Goal: Use online tool/utility: Utilize a website feature to perform a specific function

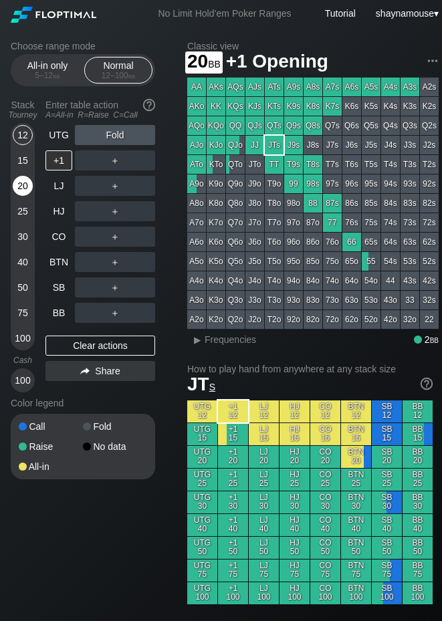
click at [22, 194] on div "20" at bounding box center [23, 186] width 20 height 20
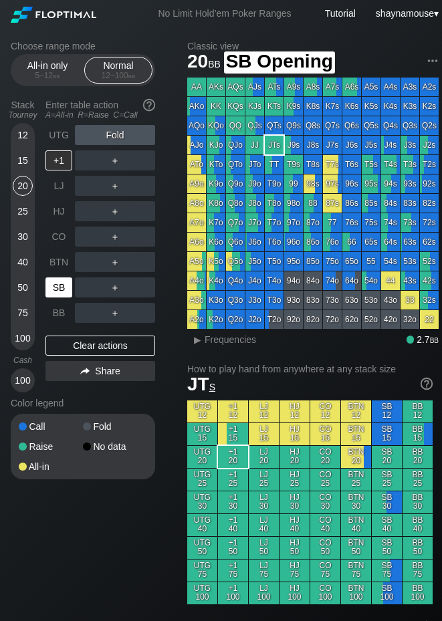
click at [56, 282] on div "SB" at bounding box center [58, 288] width 27 height 20
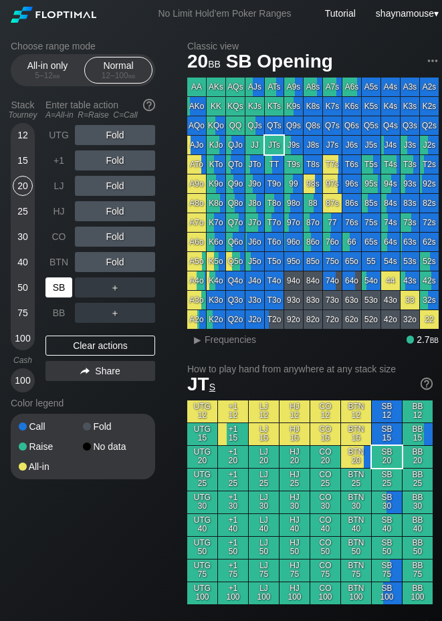
click at [56, 282] on div "SB" at bounding box center [58, 288] width 27 height 20
click at [215, 338] on span "Frequencies" at bounding box center [231, 339] width 52 height 11
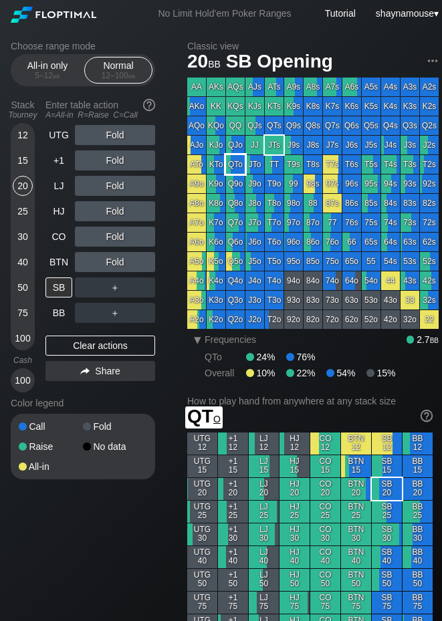
click at [237, 156] on div "QTo" at bounding box center [235, 164] width 19 height 19
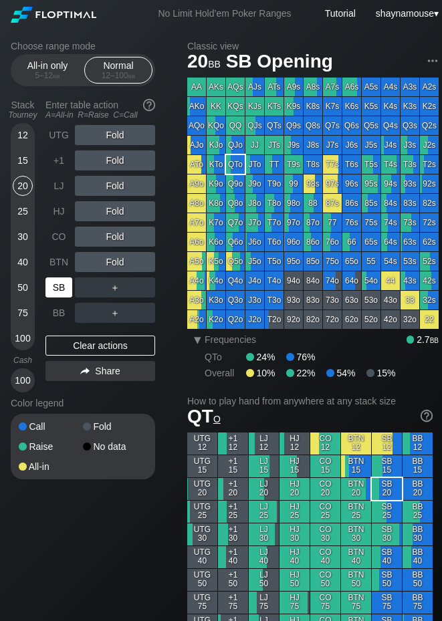
click at [52, 286] on div "SB" at bounding box center [58, 288] width 27 height 20
click at [53, 286] on div "SB" at bounding box center [58, 288] width 27 height 20
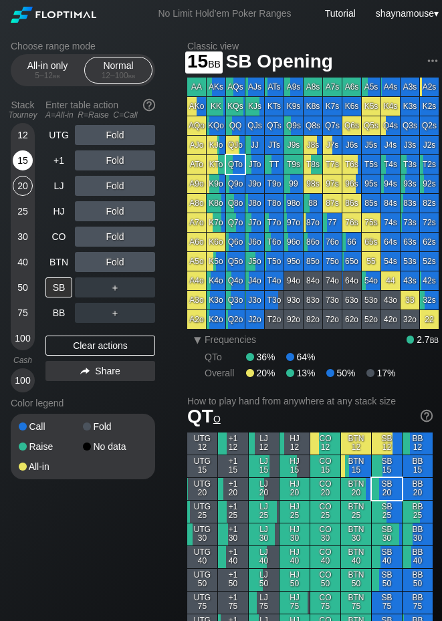
click at [17, 161] on div "15" at bounding box center [23, 161] width 20 height 20
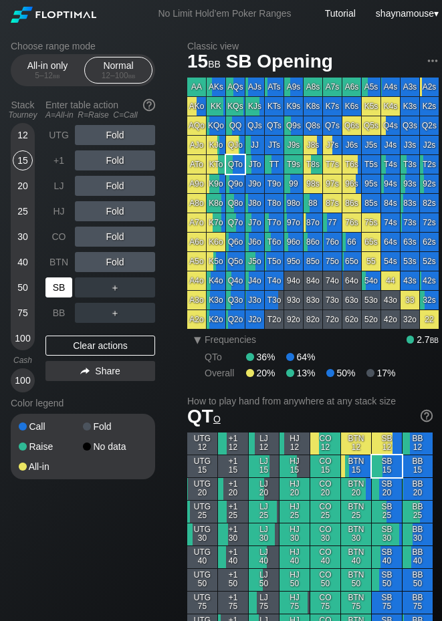
click at [62, 286] on div "SB" at bounding box center [58, 288] width 27 height 20
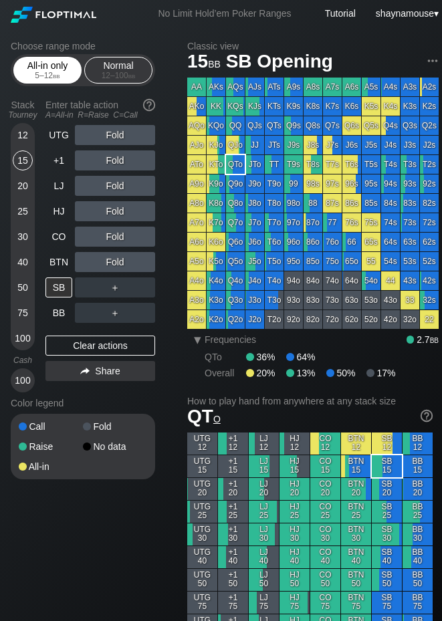
click at [49, 72] on div "5 – 12 bb" at bounding box center [47, 75] width 56 height 9
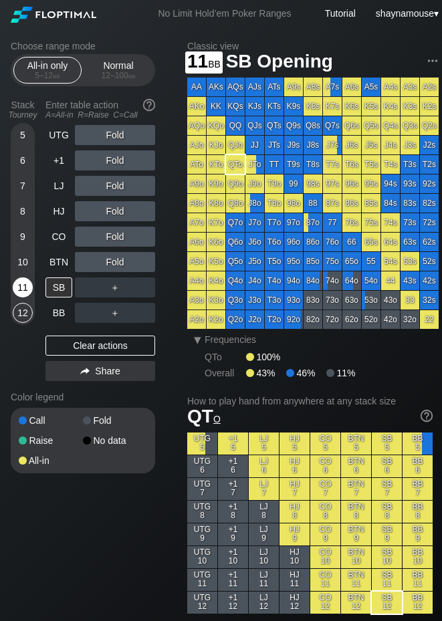
click at [29, 290] on div "11" at bounding box center [23, 288] width 20 height 20
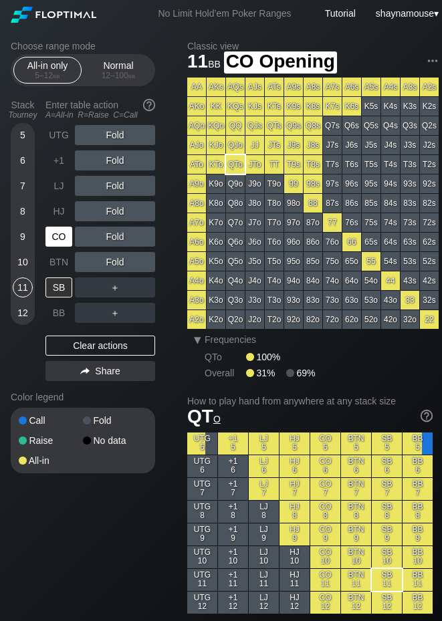
click at [55, 243] on div "CO" at bounding box center [58, 237] width 27 height 20
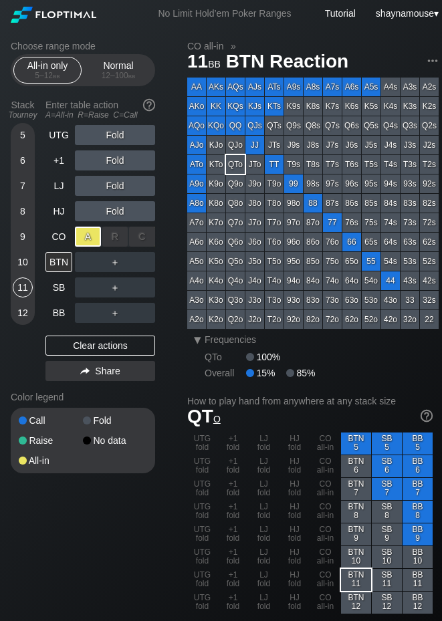
click at [87, 239] on div "A ✕" at bounding box center [88, 237] width 26 height 20
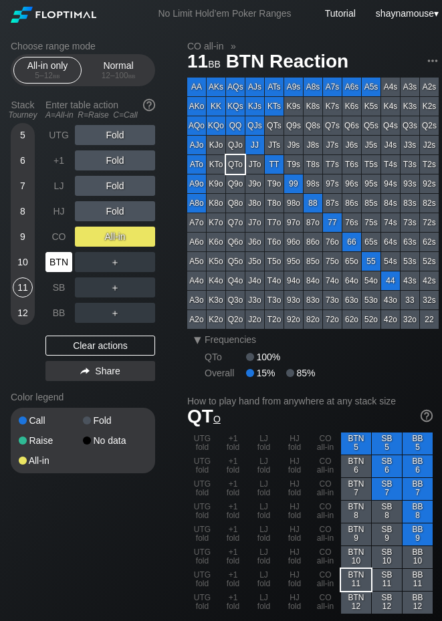
click at [58, 267] on div "BTN" at bounding box center [58, 262] width 27 height 20
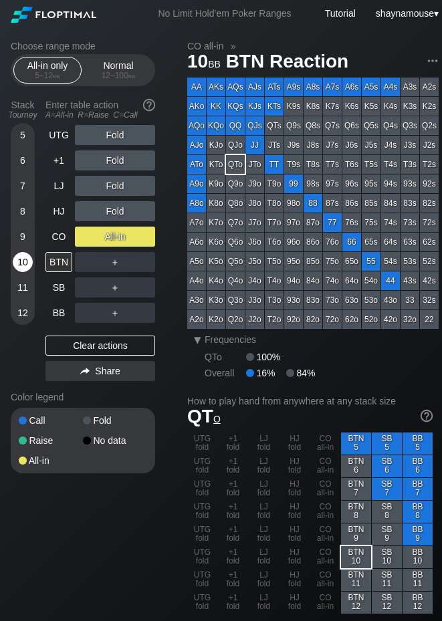
click at [27, 266] on div "10" at bounding box center [23, 262] width 20 height 20
click at [60, 265] on div "BTN" at bounding box center [58, 262] width 27 height 20
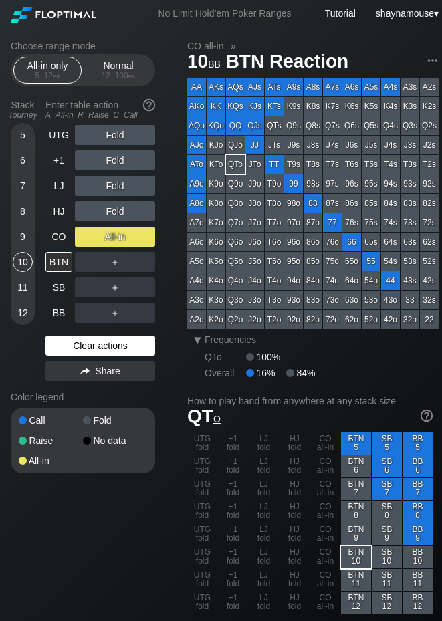
click at [92, 341] on div "Clear actions" at bounding box center [100, 346] width 110 height 20
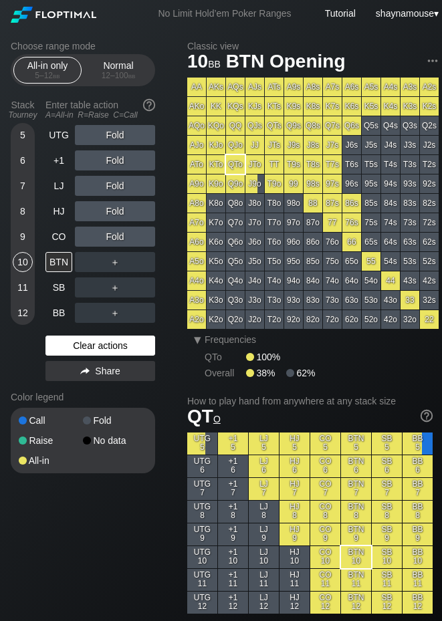
click at [92, 341] on div "Clear actions" at bounding box center [100, 346] width 110 height 20
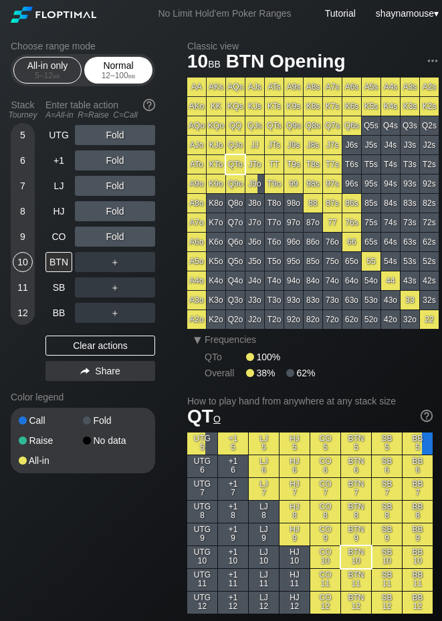
click at [104, 76] on div "12 – 100 bb" at bounding box center [118, 75] width 56 height 9
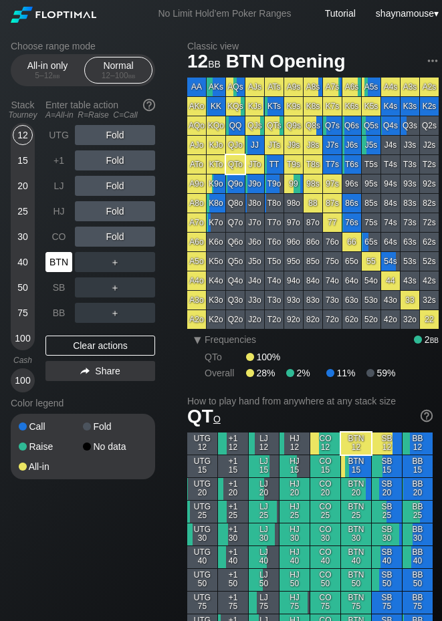
click at [66, 262] on div "BTN" at bounding box center [58, 262] width 27 height 20
click at [105, 258] on div "R ✕" at bounding box center [115, 262] width 26 height 20
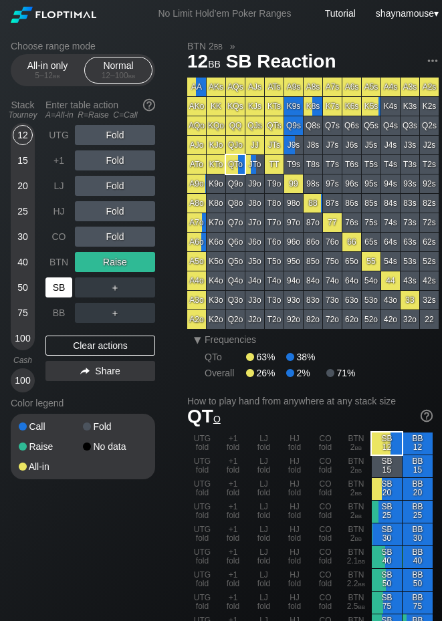
click at [56, 283] on div "SB" at bounding box center [58, 288] width 27 height 20
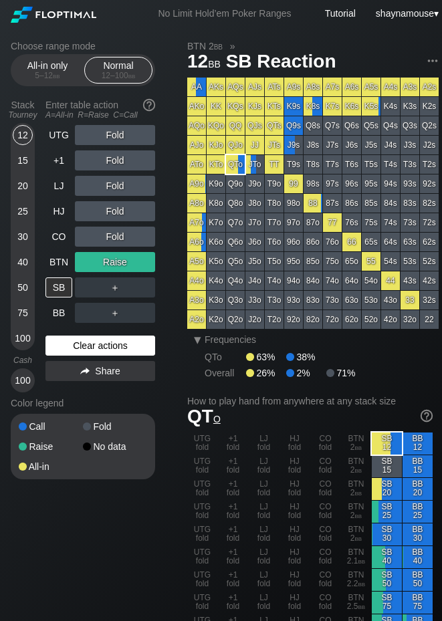
click at [87, 344] on div "Clear actions" at bounding box center [100, 346] width 110 height 20
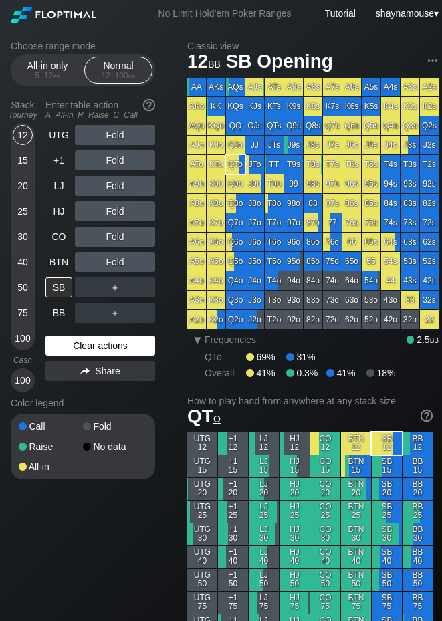
click at [87, 344] on div "Clear actions" at bounding box center [100, 346] width 110 height 20
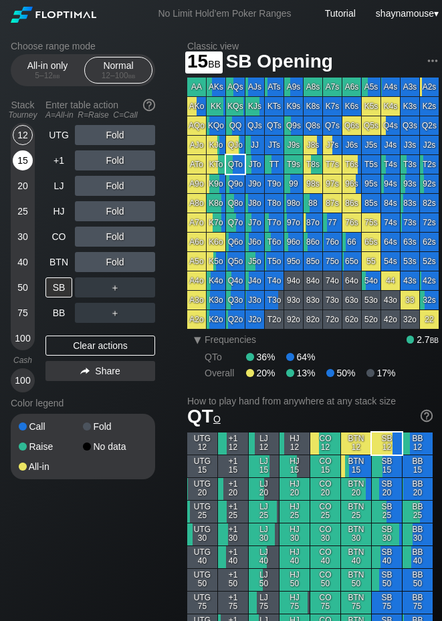
click at [25, 153] on div "15" at bounding box center [23, 161] width 20 height 20
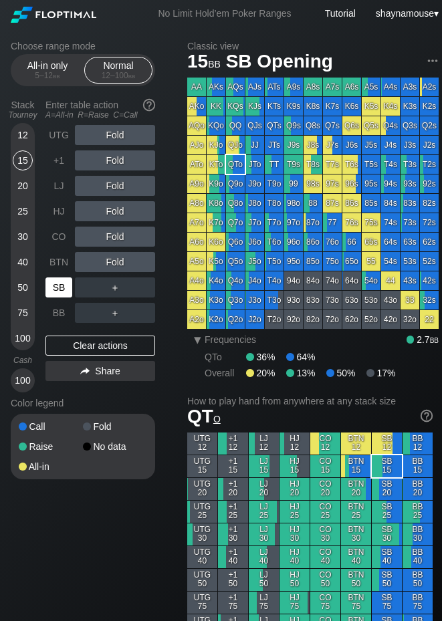
click at [60, 287] on div "SB" at bounding box center [58, 288] width 27 height 20
click at [23, 164] on div "15" at bounding box center [23, 161] width 20 height 20
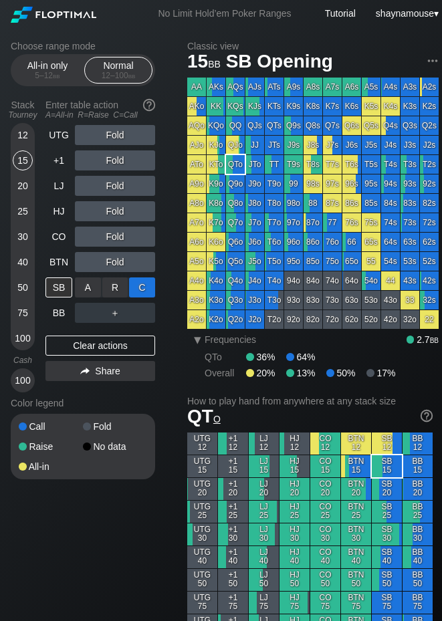
click at [141, 290] on div "C ✕" at bounding box center [142, 288] width 26 height 20
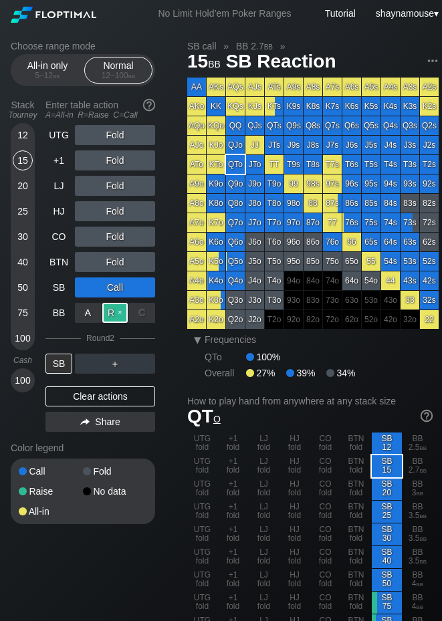
click at [110, 312] on div "R ✕" at bounding box center [115, 313] width 26 height 20
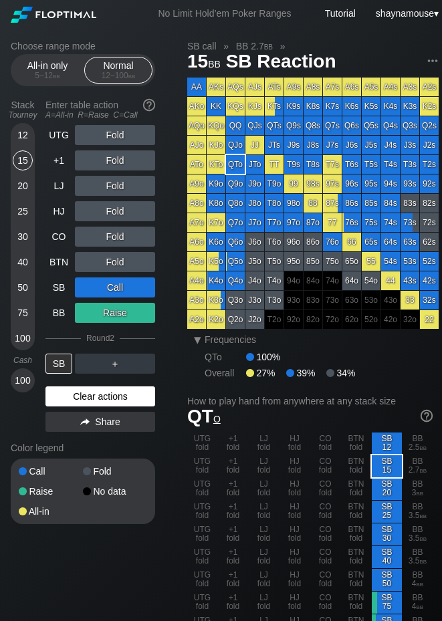
click at [109, 397] on div "Clear actions" at bounding box center [100, 397] width 110 height 20
click at [109, 437] on div "Color legend" at bounding box center [83, 447] width 144 height 21
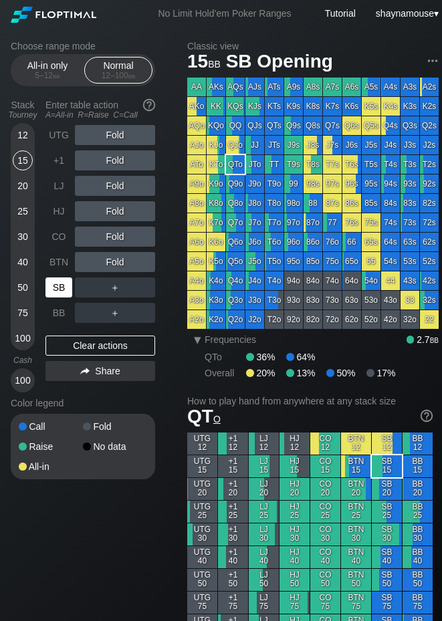
click at [64, 293] on div "SB" at bounding box center [58, 288] width 27 height 20
click at [141, 288] on div "C ✕" at bounding box center [142, 288] width 26 height 20
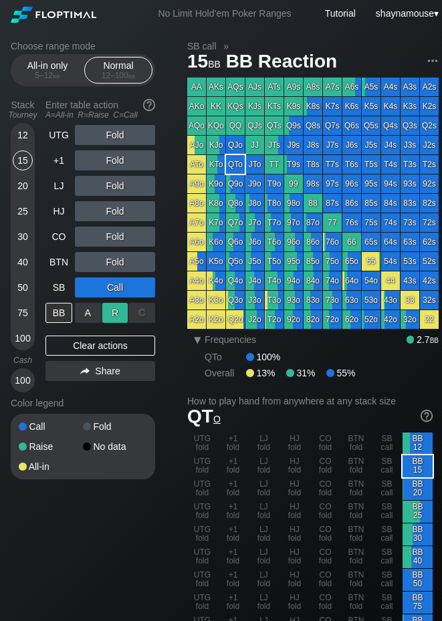
drag, startPoint x: 122, startPoint y: 298, endPoint x: 102, endPoint y: 315, distance: 26.1
click at [102, 315] on div "R ✕" at bounding box center [115, 313] width 26 height 20
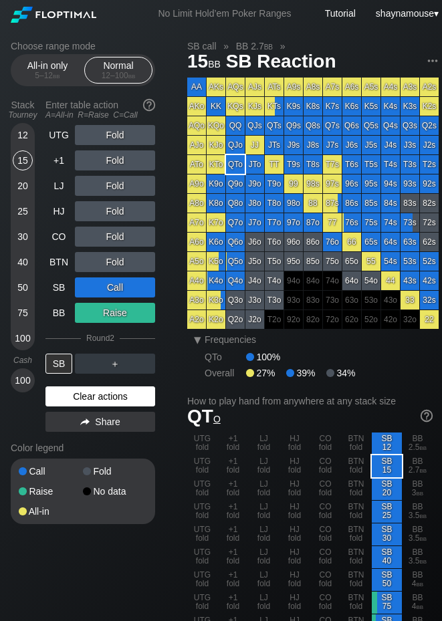
click at [102, 393] on div "Clear actions" at bounding box center [100, 397] width 110 height 20
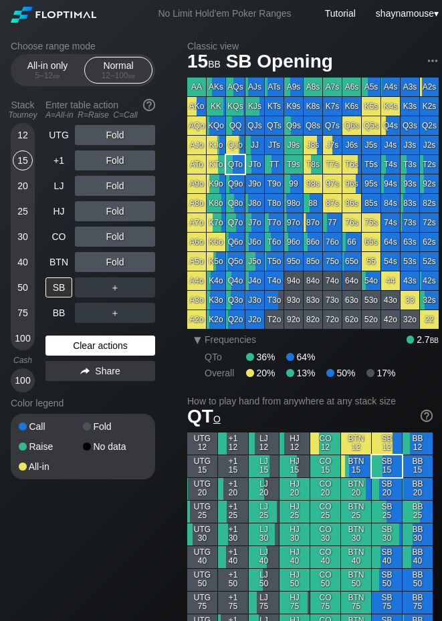
click at [102, 393] on div "Color legend" at bounding box center [83, 403] width 144 height 21
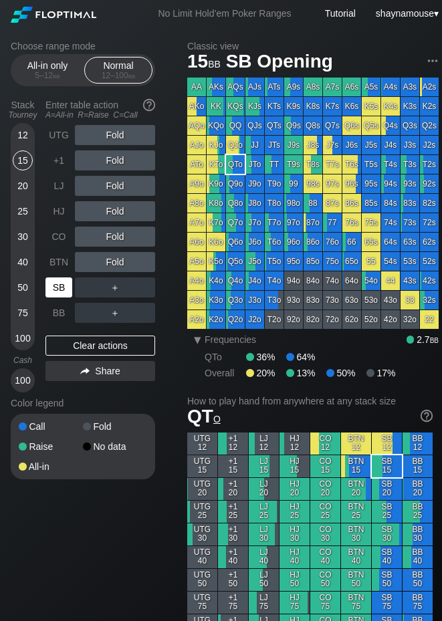
click at [60, 286] on div "SB" at bounding box center [58, 288] width 27 height 20
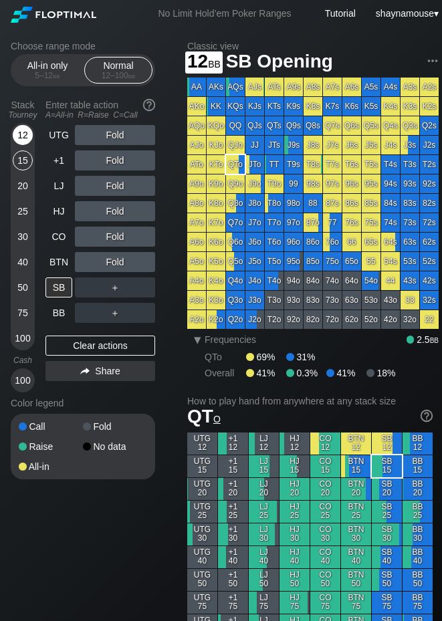
click at [21, 138] on div "12" at bounding box center [23, 135] width 20 height 20
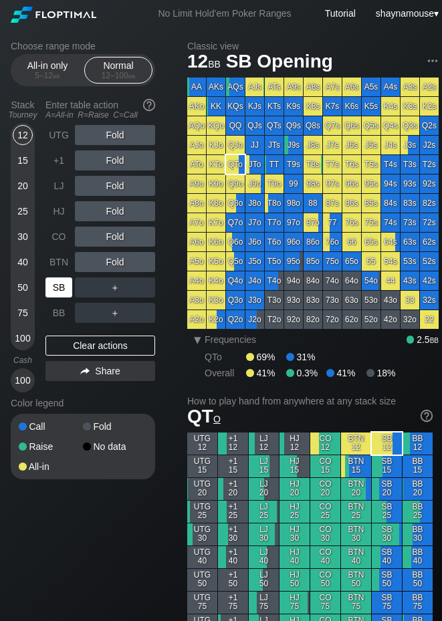
click at [49, 283] on div "SB" at bounding box center [58, 288] width 27 height 20
click at [47, 283] on div "SB" at bounding box center [58, 288] width 27 height 20
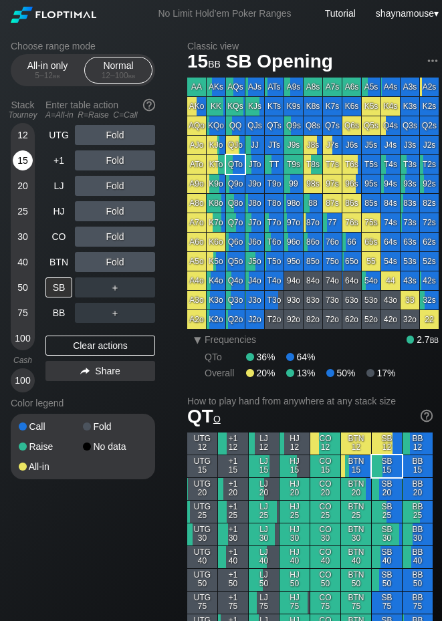
click at [30, 156] on div "15" at bounding box center [23, 161] width 20 height 20
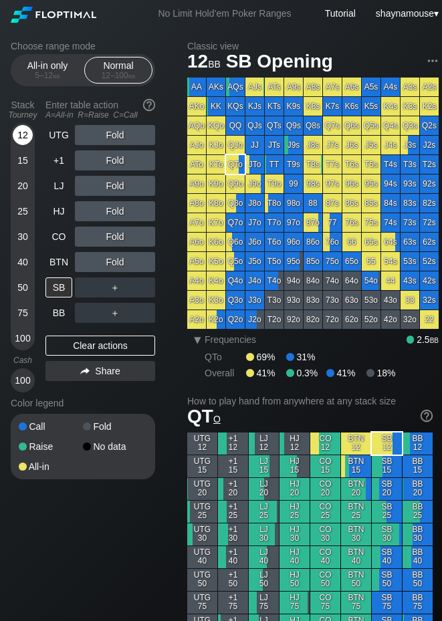
click at [19, 133] on div "12" at bounding box center [23, 135] width 20 height 20
click at [62, 283] on div "SB" at bounding box center [58, 288] width 27 height 20
drag, startPoint x: 112, startPoint y: 286, endPoint x: 104, endPoint y: 290, distance: 9.6
click at [112, 288] on div "R ✕" at bounding box center [115, 288] width 26 height 20
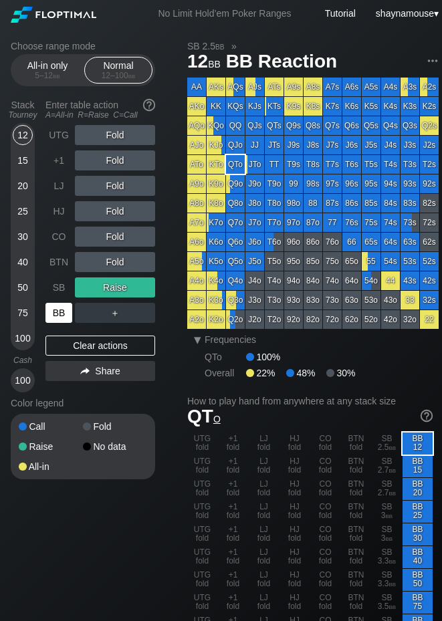
click at [45, 317] on div "BB" at bounding box center [58, 313] width 27 height 20
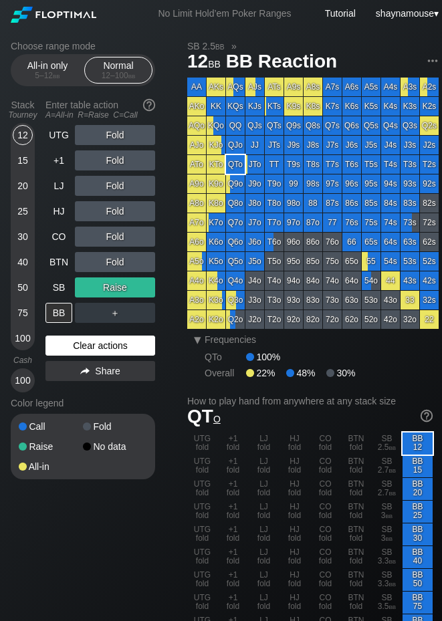
click at [64, 346] on div "Clear actions" at bounding box center [100, 346] width 110 height 20
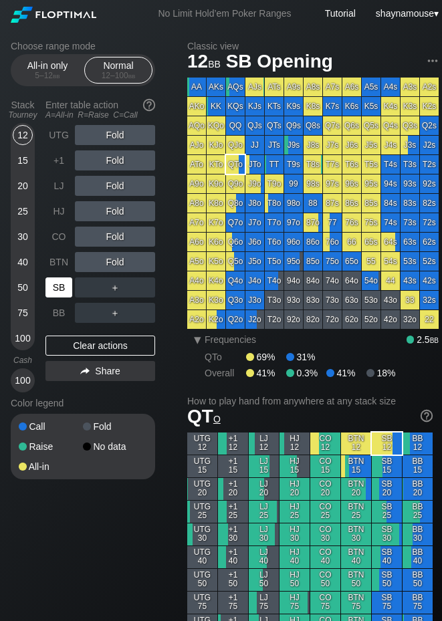
click at [62, 298] on div "SB" at bounding box center [59, 287] width 29 height 25
click at [140, 285] on div "C ✕" at bounding box center [142, 288] width 26 height 20
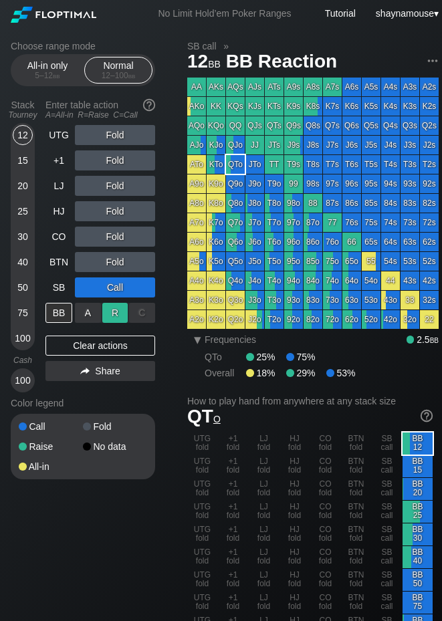
click at [111, 312] on div "R ✕" at bounding box center [115, 313] width 26 height 20
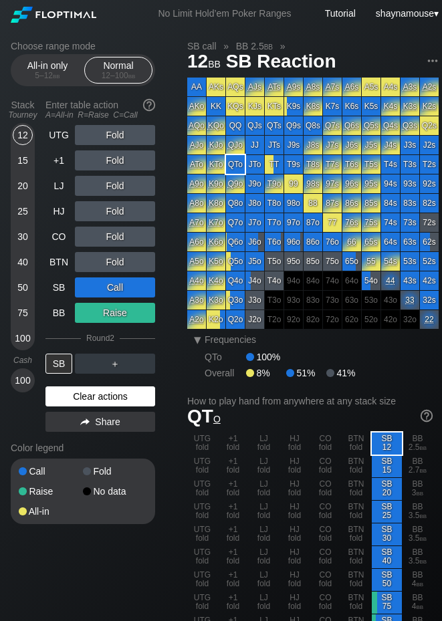
click at [122, 401] on div "Clear actions" at bounding box center [100, 397] width 110 height 20
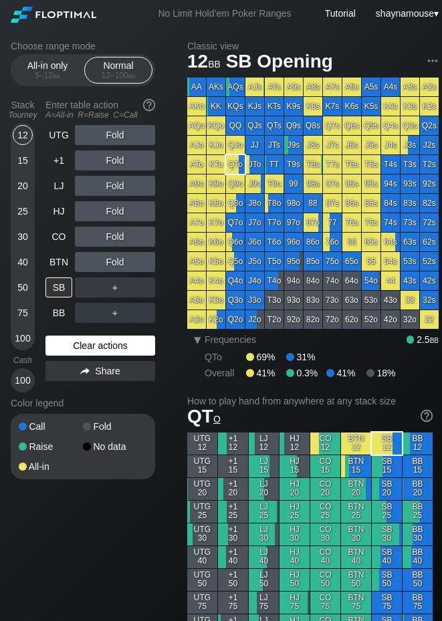
click at [122, 401] on div "Color legend" at bounding box center [83, 403] width 144 height 21
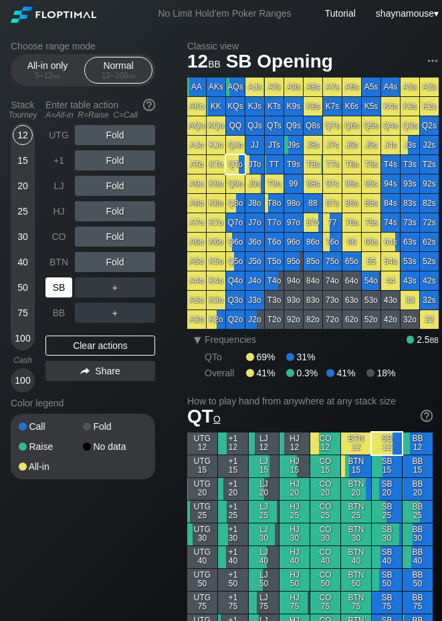
click at [58, 290] on div "SB" at bounding box center [58, 288] width 27 height 20
click at [64, 294] on div "SB" at bounding box center [58, 288] width 27 height 20
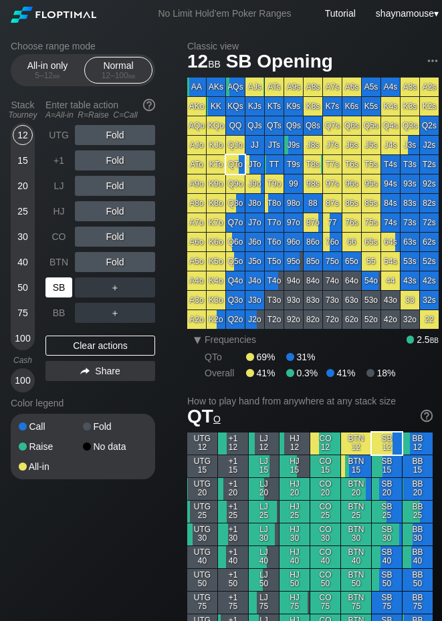
click at [64, 294] on div "SB" at bounding box center [58, 288] width 27 height 20
click at [64, 289] on div "SB" at bounding box center [58, 288] width 27 height 20
click at [62, 285] on div "SB" at bounding box center [58, 288] width 27 height 20
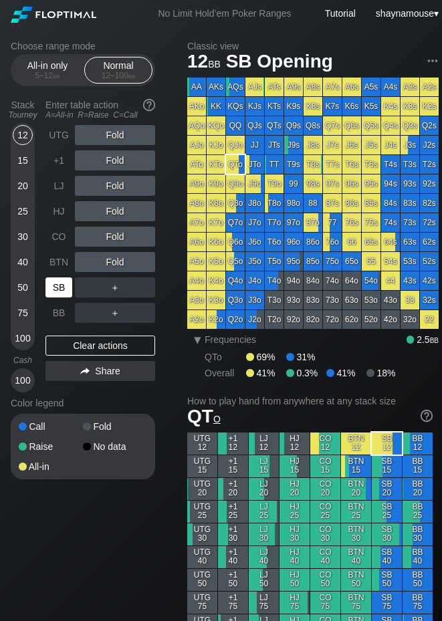
click at [62, 285] on div "SB" at bounding box center [58, 288] width 27 height 20
